Goal: Share content

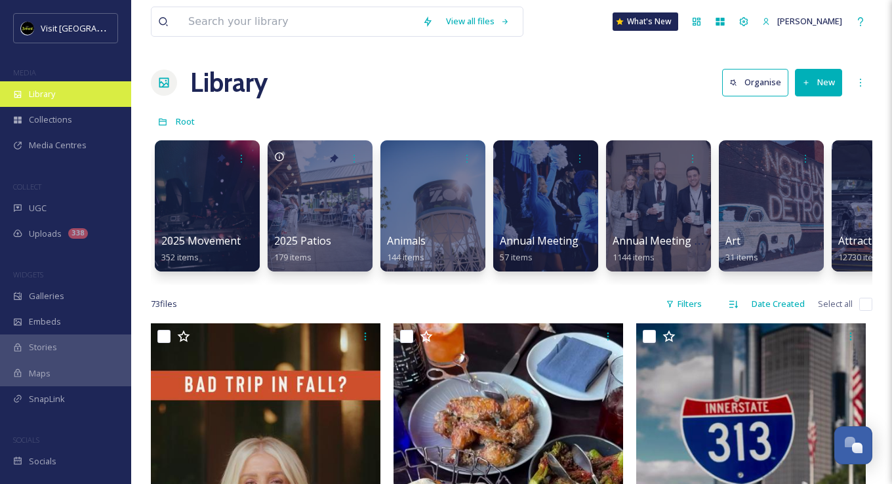
click at [51, 104] on div "Library" at bounding box center [65, 94] width 131 height 26
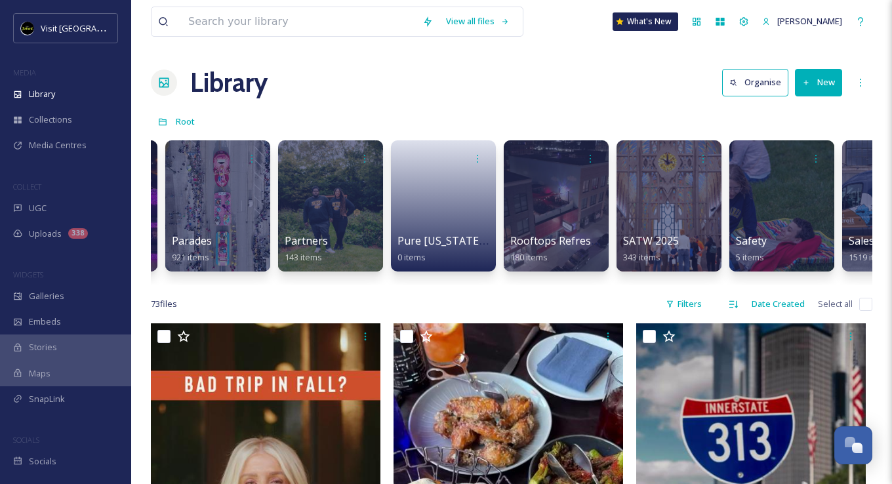
scroll to position [0, 5063]
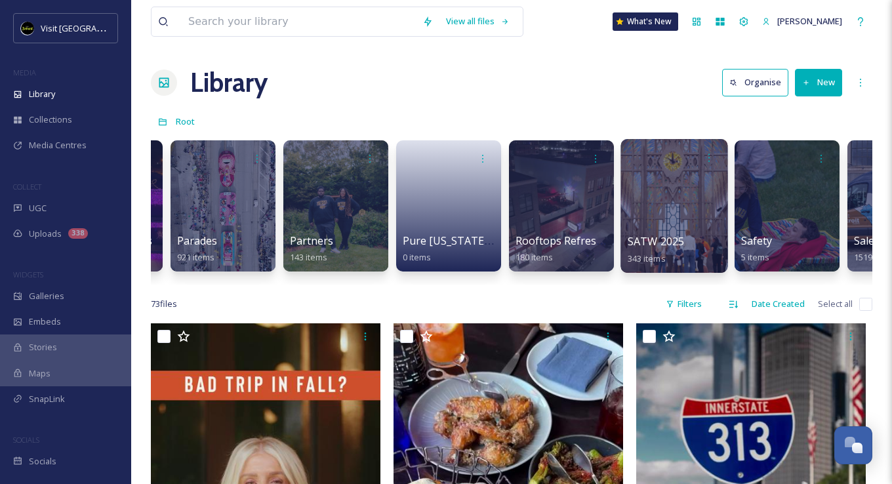
click at [680, 191] on div at bounding box center [674, 206] width 107 height 134
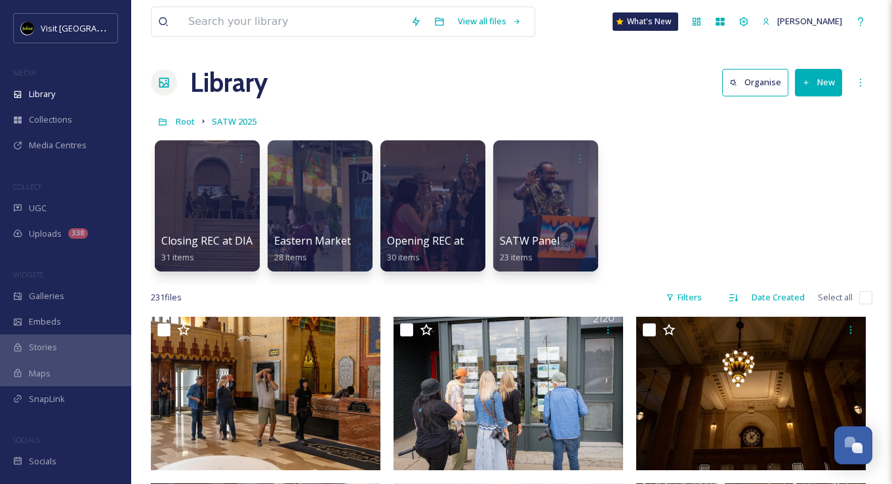
click at [199, 124] on icon at bounding box center [203, 121] width 10 height 10
click at [196, 124] on div "Root SATW 2025" at bounding box center [512, 121] width 722 height 25
click at [191, 122] on span "Root" at bounding box center [185, 121] width 19 height 12
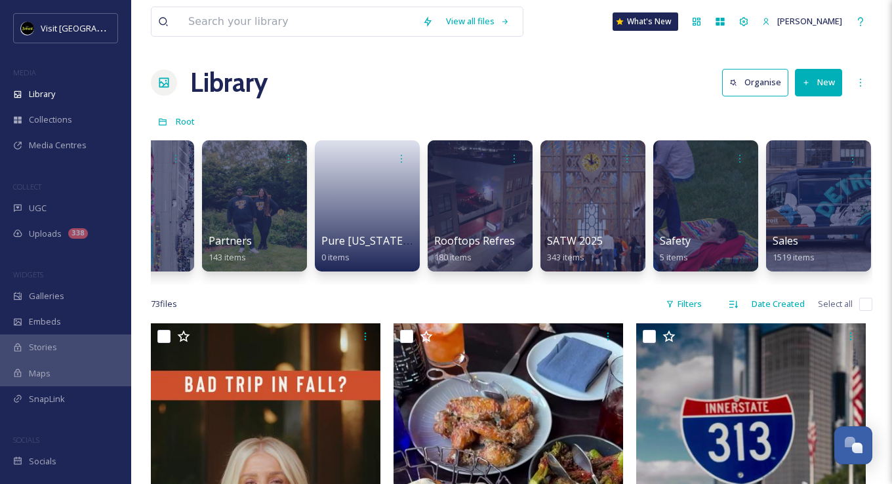
scroll to position [0, 5163]
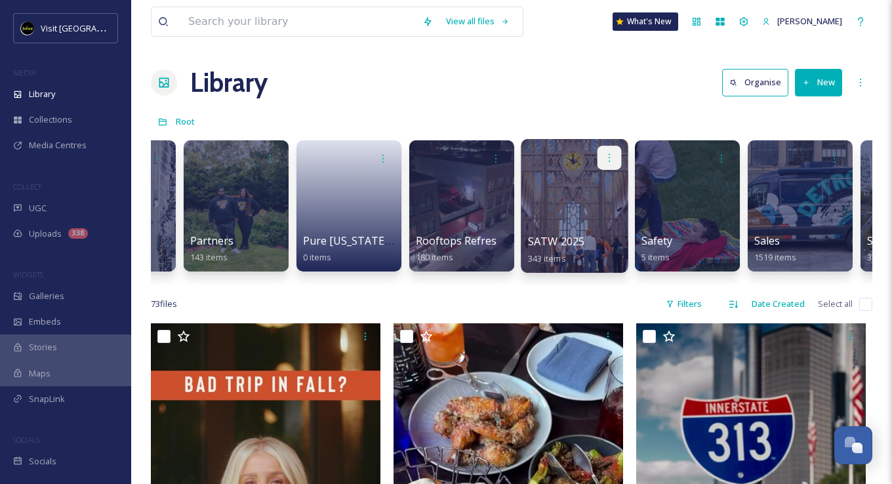
click at [608, 158] on icon at bounding box center [609, 157] width 10 height 10
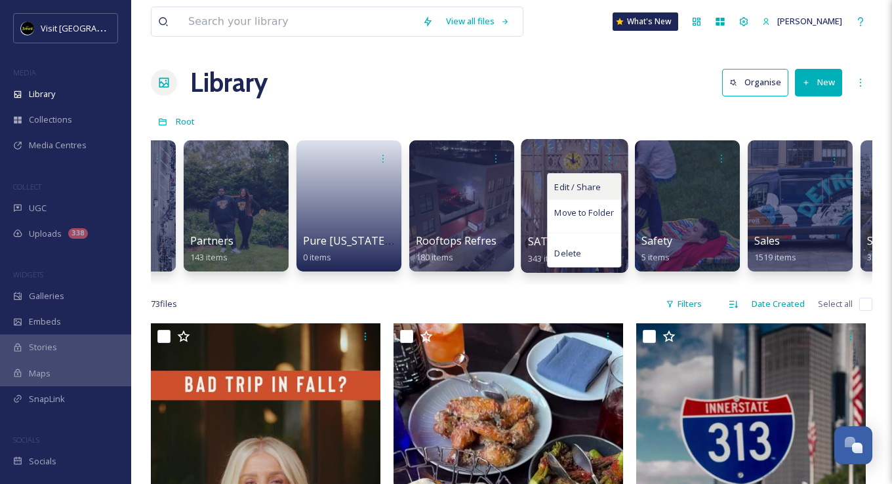
click at [589, 186] on span "Edit / Share" at bounding box center [577, 186] width 46 height 13
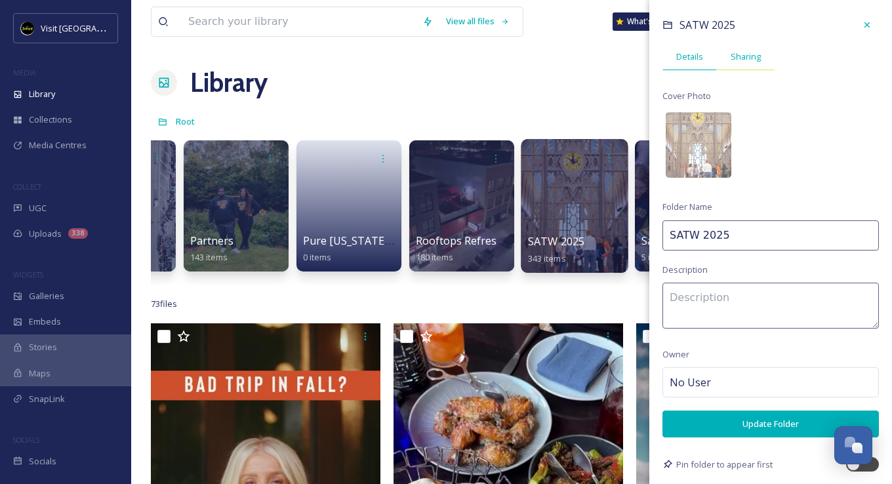
click at [728, 58] on div "Sharing" at bounding box center [746, 56] width 58 height 27
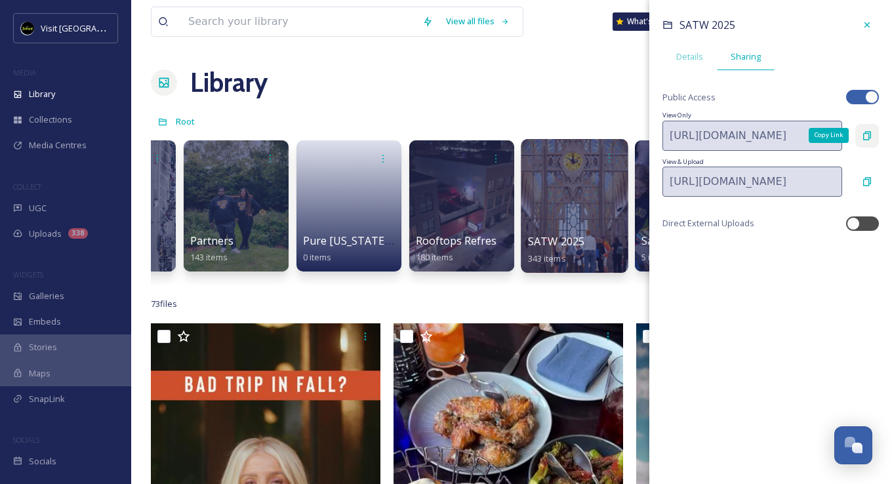
click at [864, 135] on icon at bounding box center [868, 135] width 8 height 9
